Goal: Information Seeking & Learning: Learn about a topic

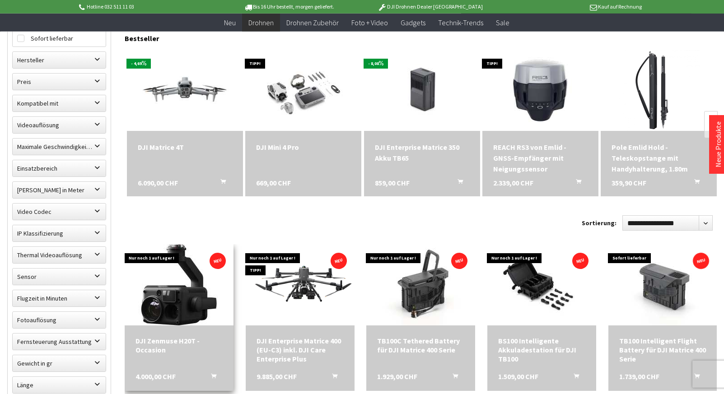
scroll to position [289, 0]
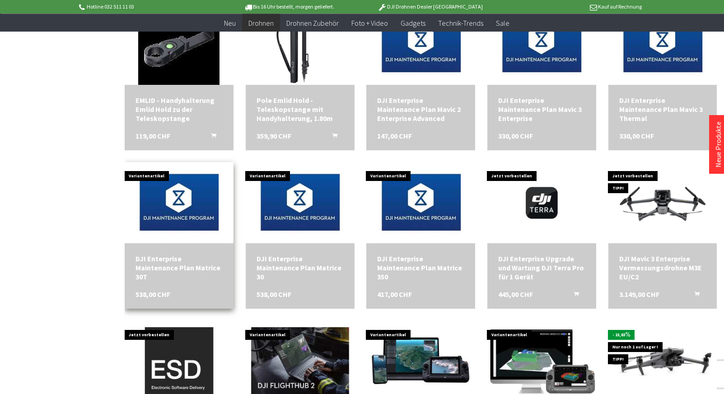
scroll to position [1626, 0]
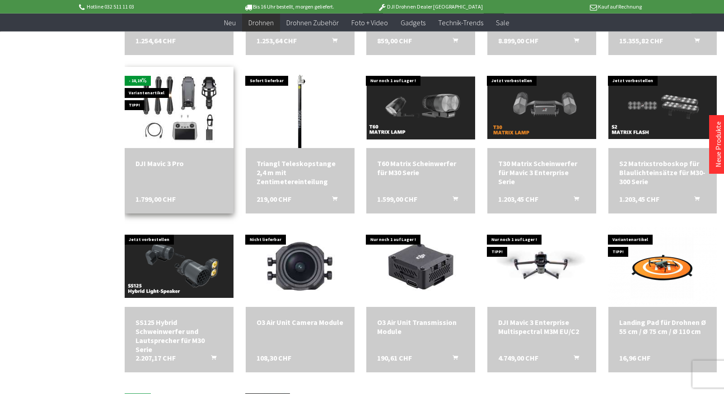
scroll to position [2479, 0]
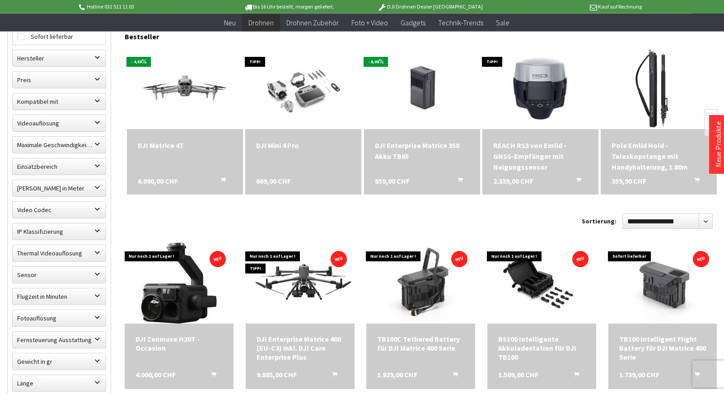
scroll to position [318, 0]
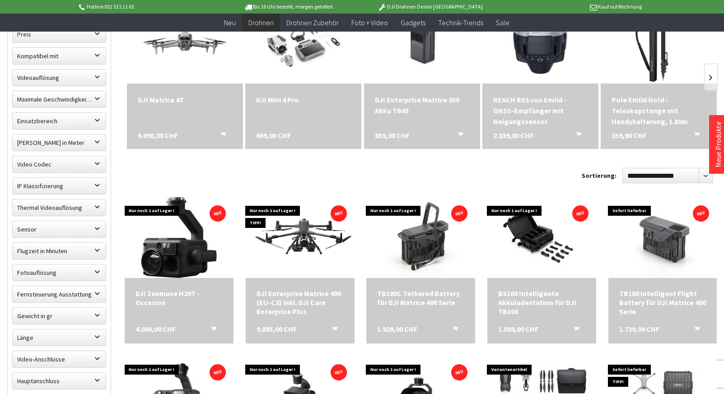
click at [160, 100] on div "DJI Matrice 4T" at bounding box center [185, 99] width 94 height 11
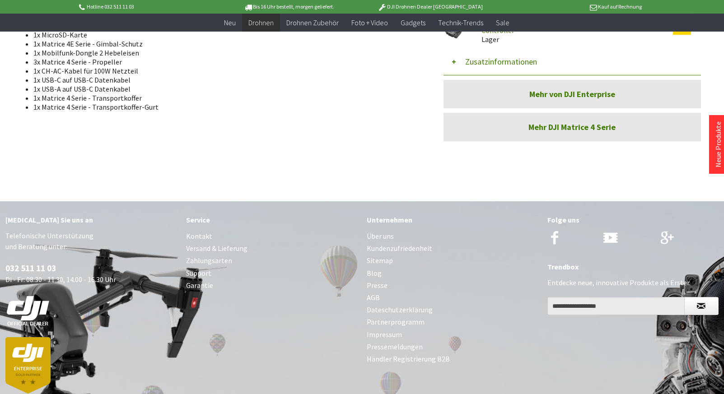
scroll to position [980, 0]
